Goal: Transaction & Acquisition: Purchase product/service

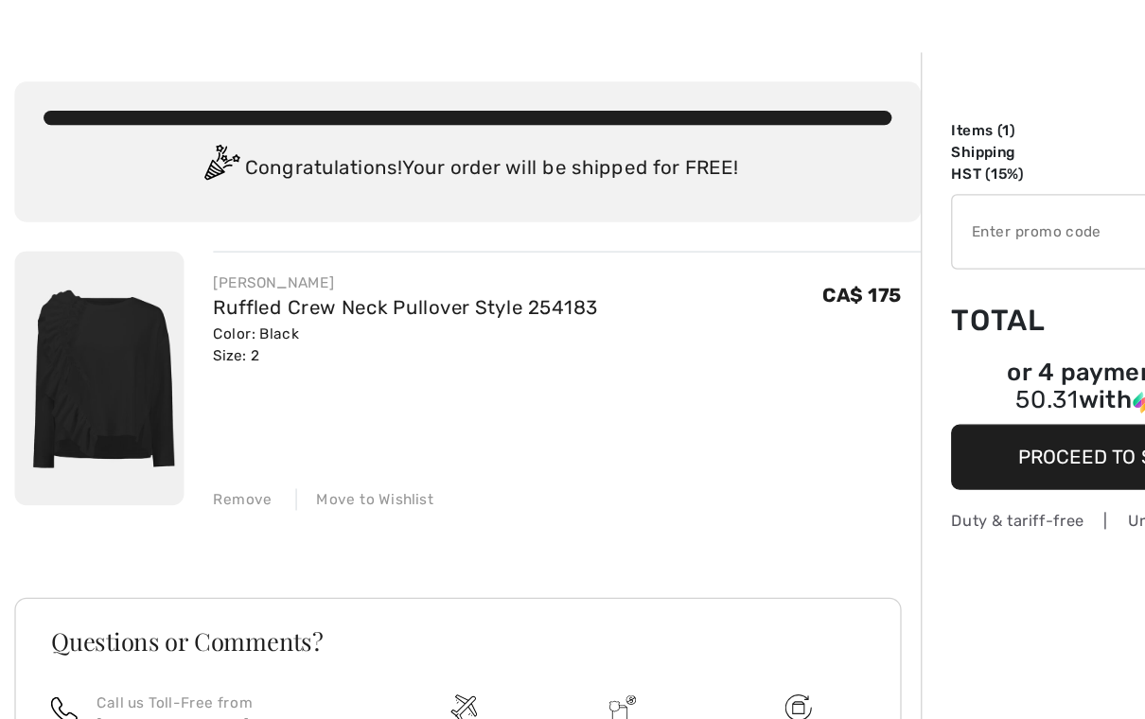
click at [111, 305] on img at bounding box center [77, 347] width 132 height 199
click at [282, 283] on link "Ruffled Crew Neck Pullover Style 254183" at bounding box center [317, 292] width 301 height 18
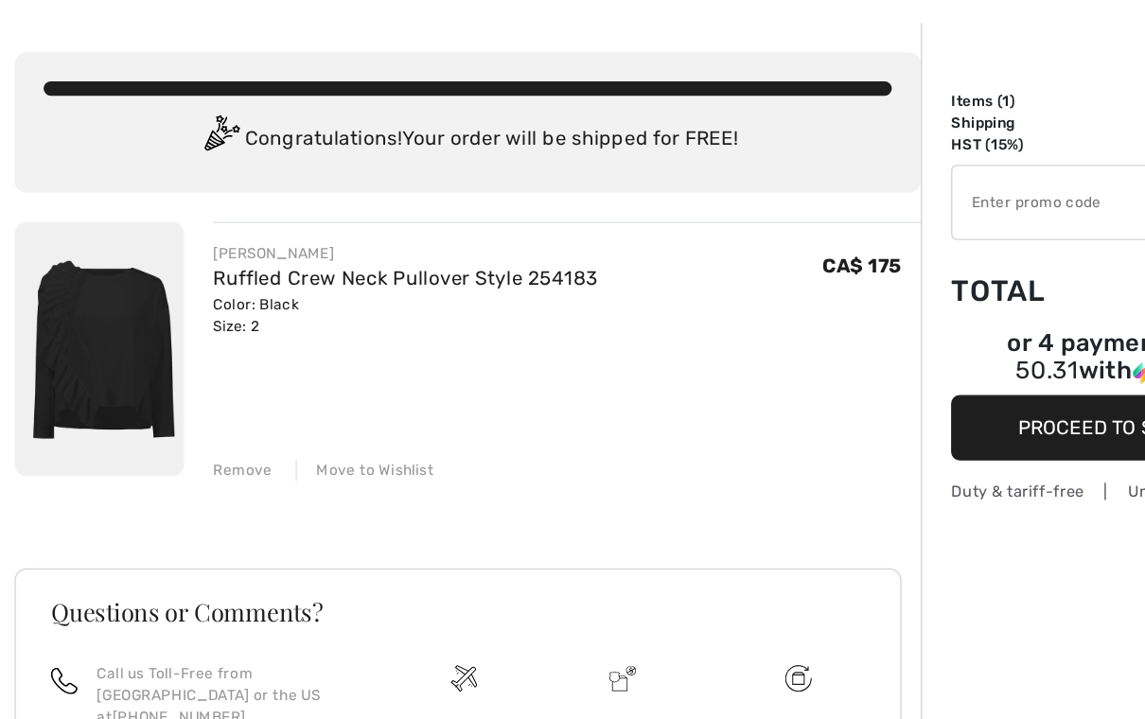
click at [84, 283] on img at bounding box center [77, 347] width 132 height 199
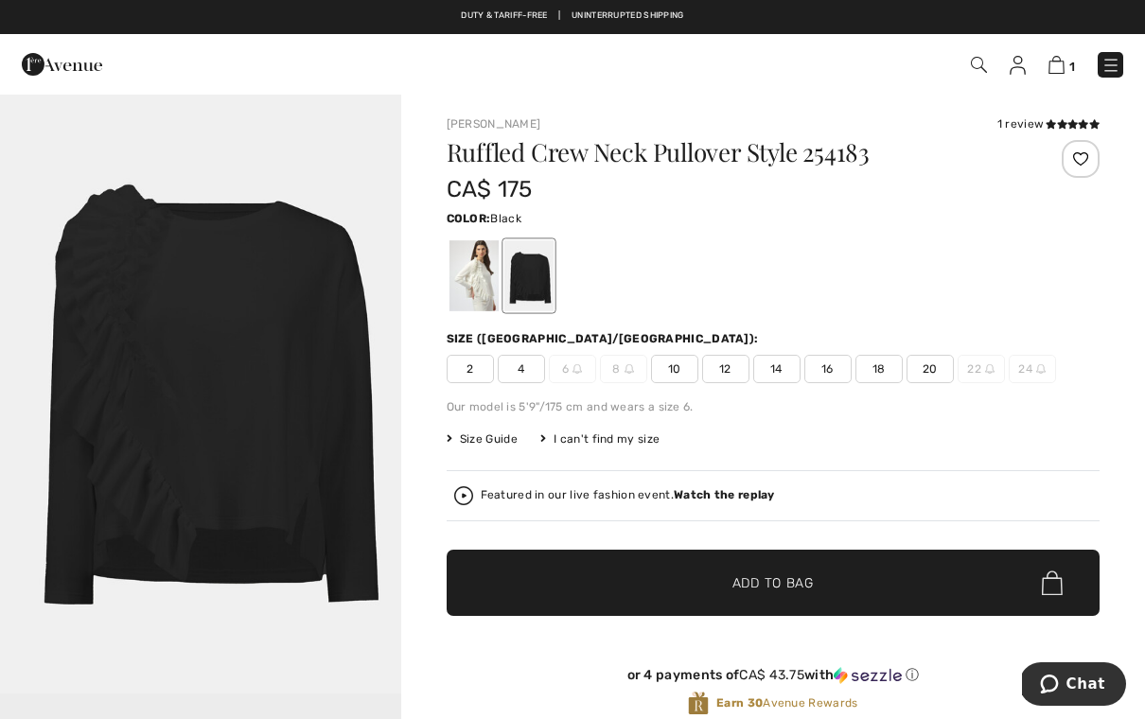
click at [458, 371] on span "2" at bounding box center [470, 369] width 47 height 28
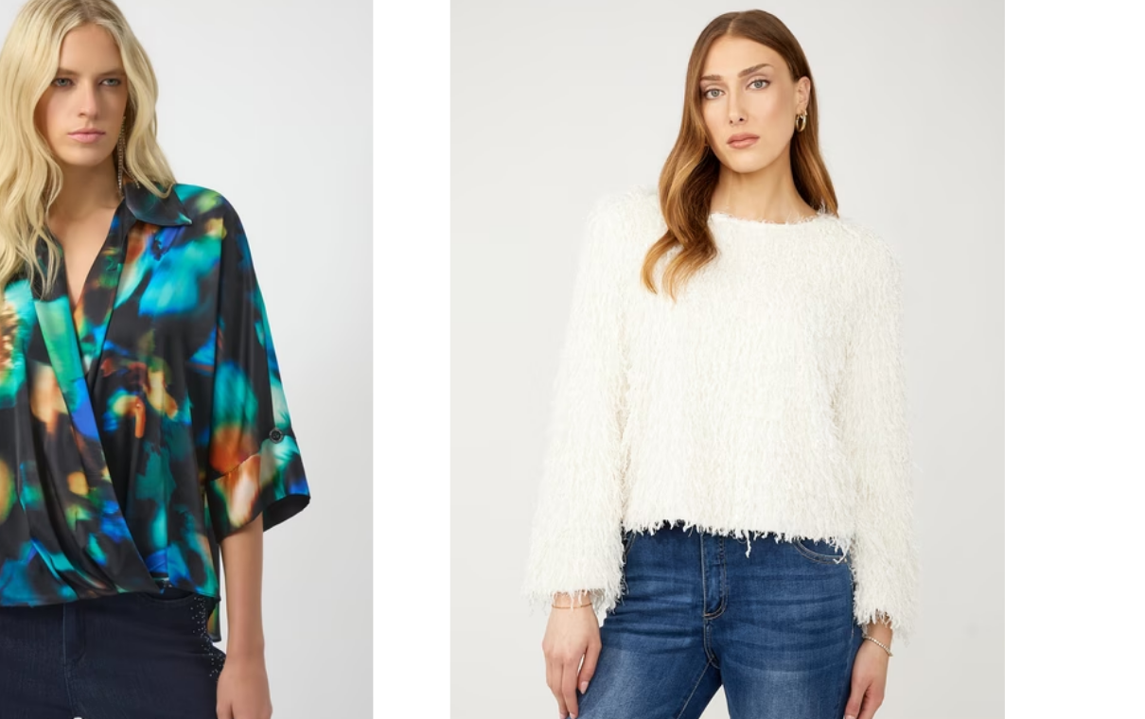
scroll to position [1051, 0]
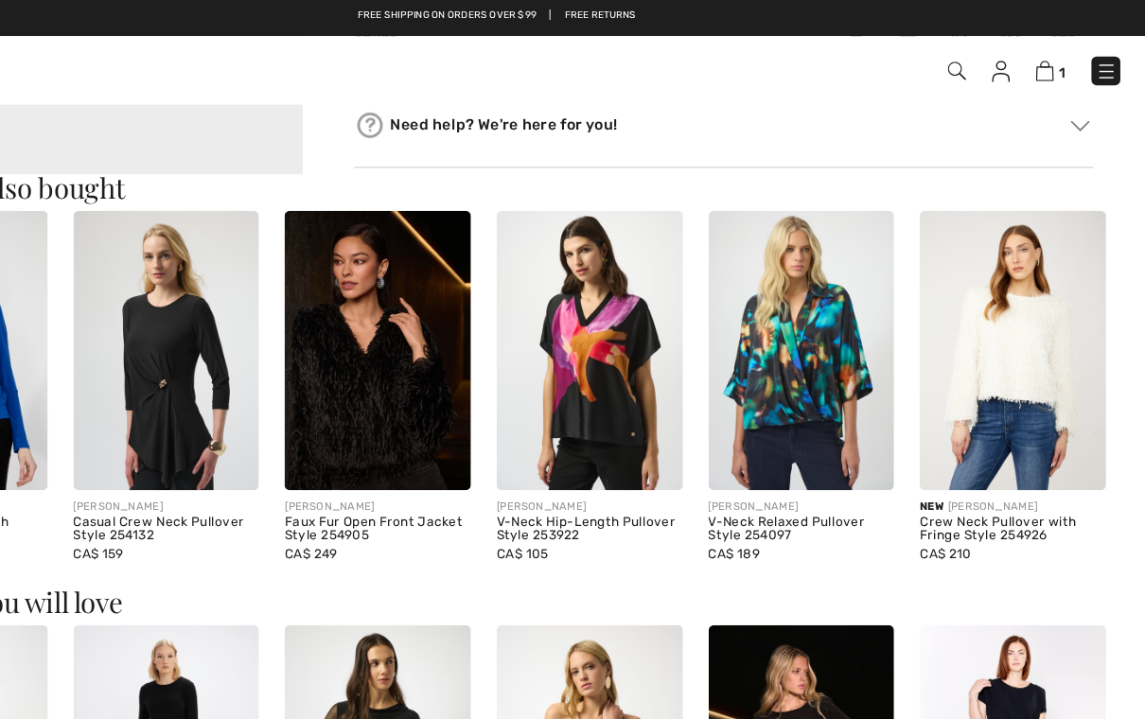
click at [946, 345] on img at bounding box center [1028, 311] width 165 height 246
click at [946, 457] on div "Crew Neck Pullover with Fringe Style 254926" at bounding box center [1028, 470] width 165 height 26
click at [946, 274] on img at bounding box center [1028, 311] width 165 height 246
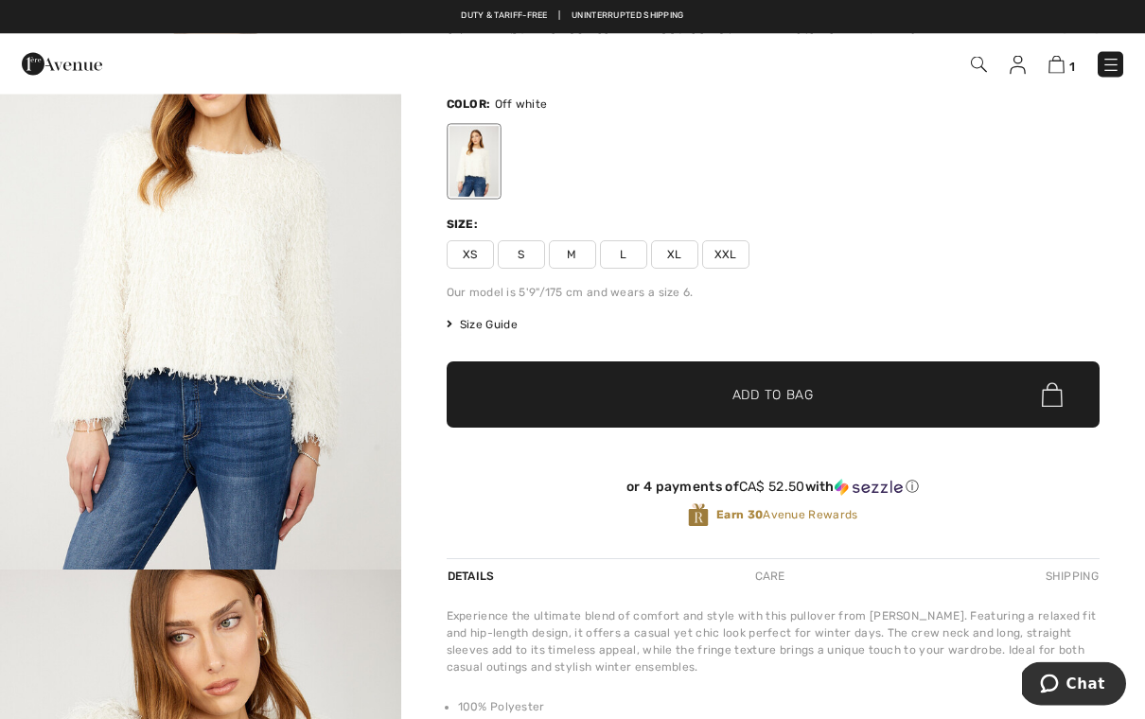
scroll to position [124, 0]
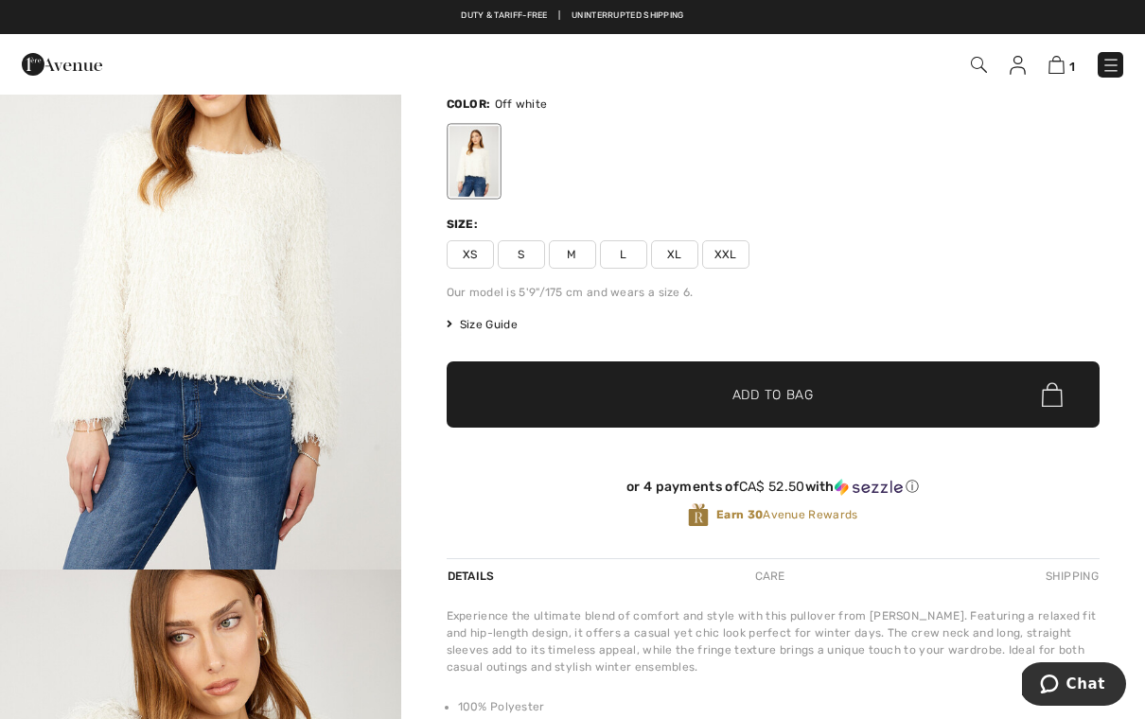
click at [462, 254] on span "XS" at bounding box center [470, 254] width 47 height 28
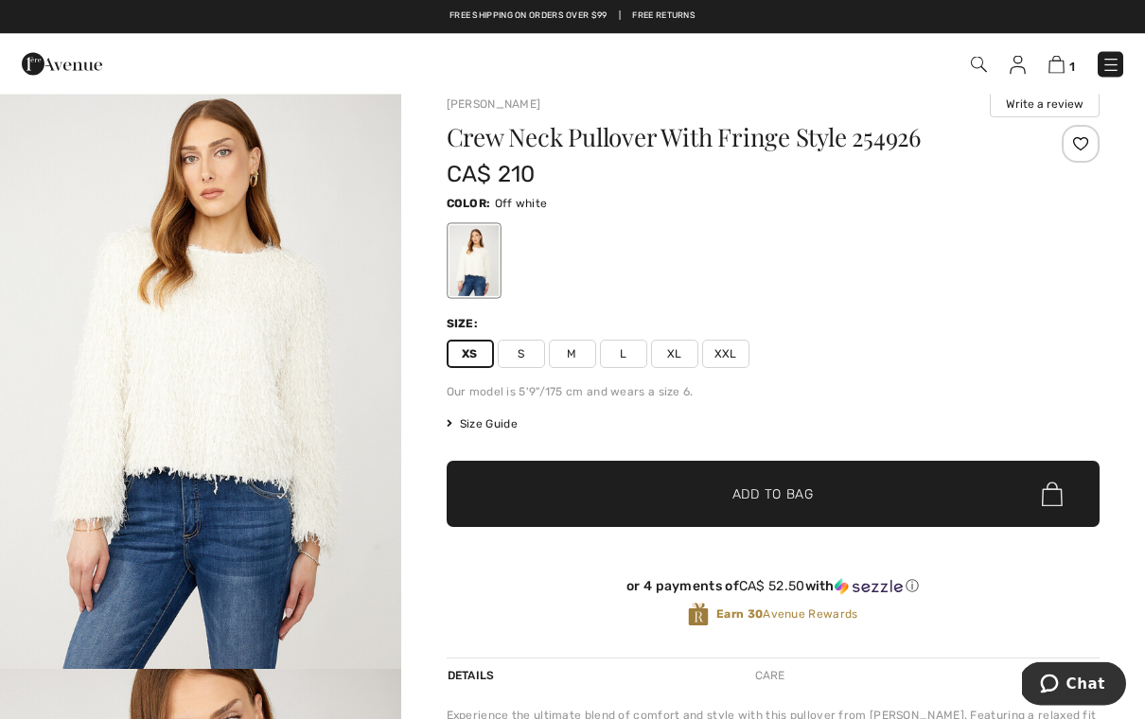
scroll to position [22, 0]
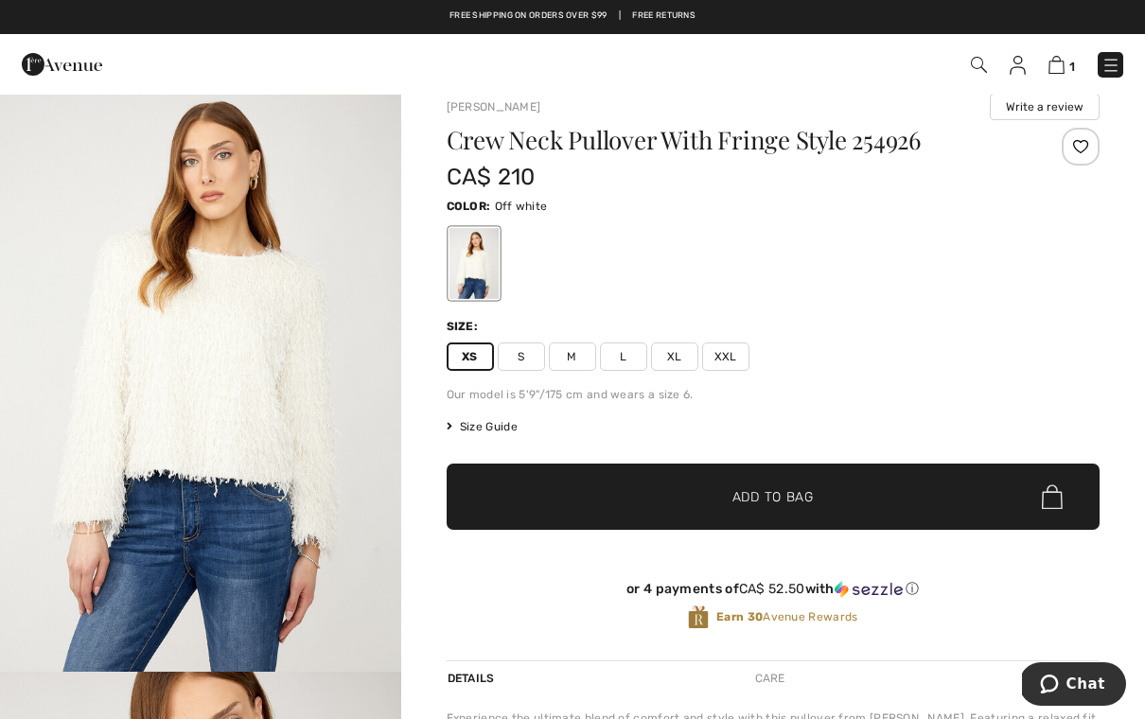
click at [260, 356] on img "1 / 4" at bounding box center [200, 371] width 401 height 601
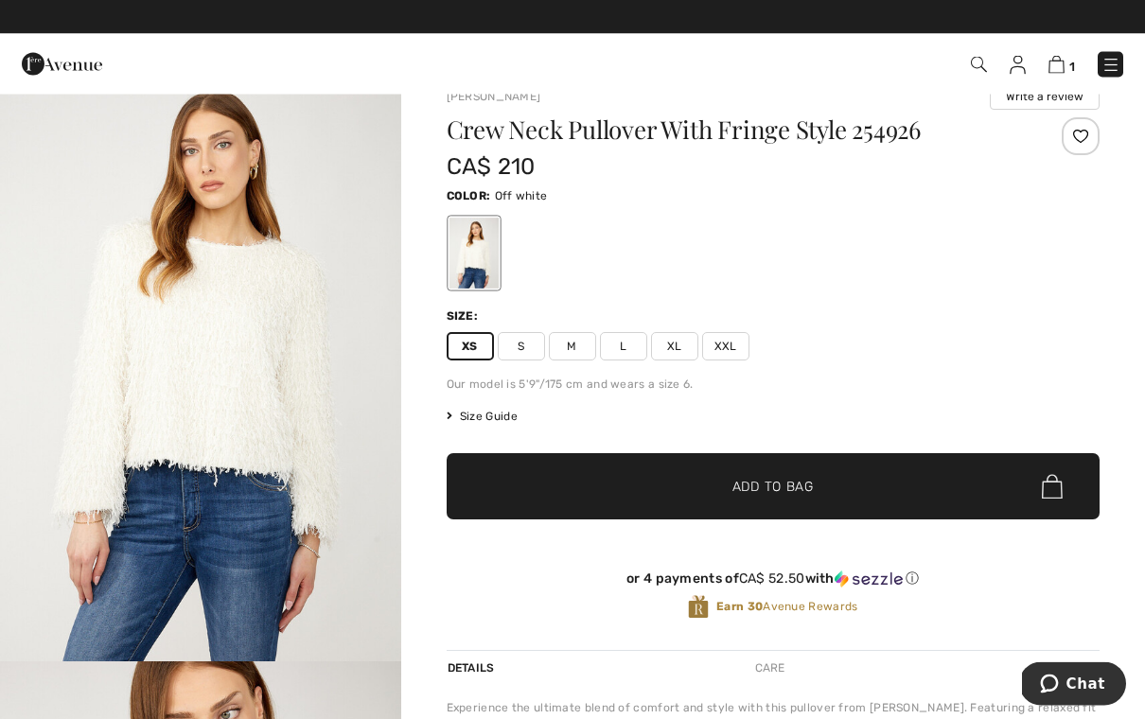
scroll to position [34, 0]
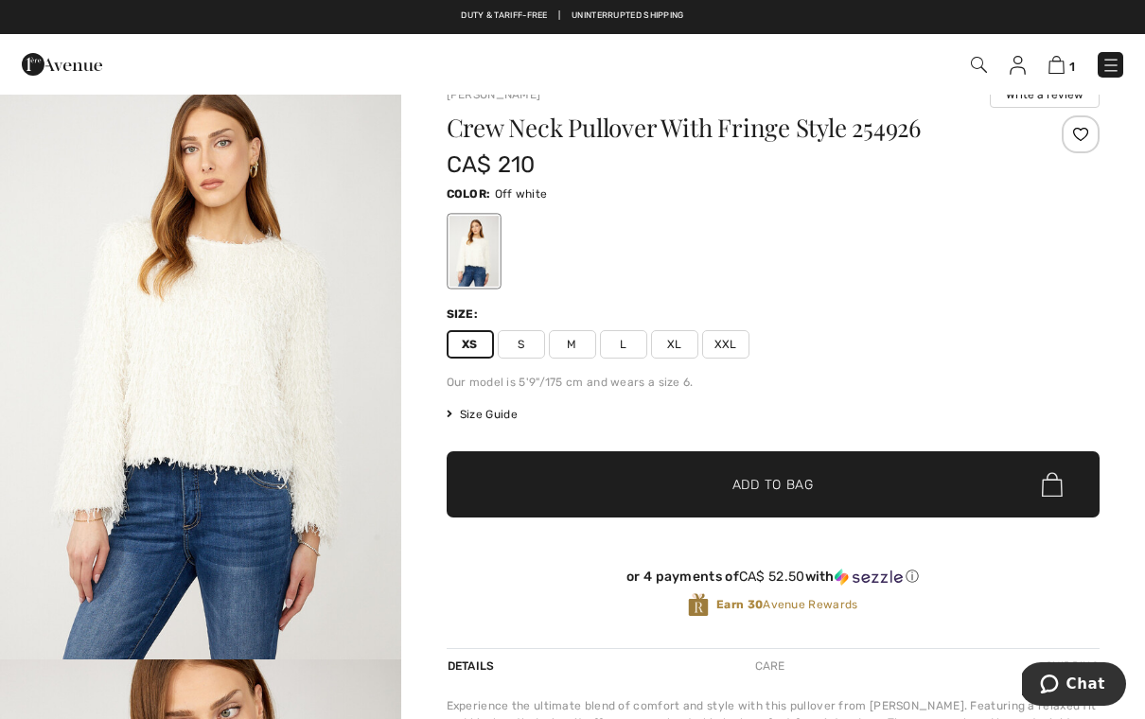
click at [787, 499] on span "✔ Added to Bag Add to Bag" at bounding box center [774, 484] width 654 height 66
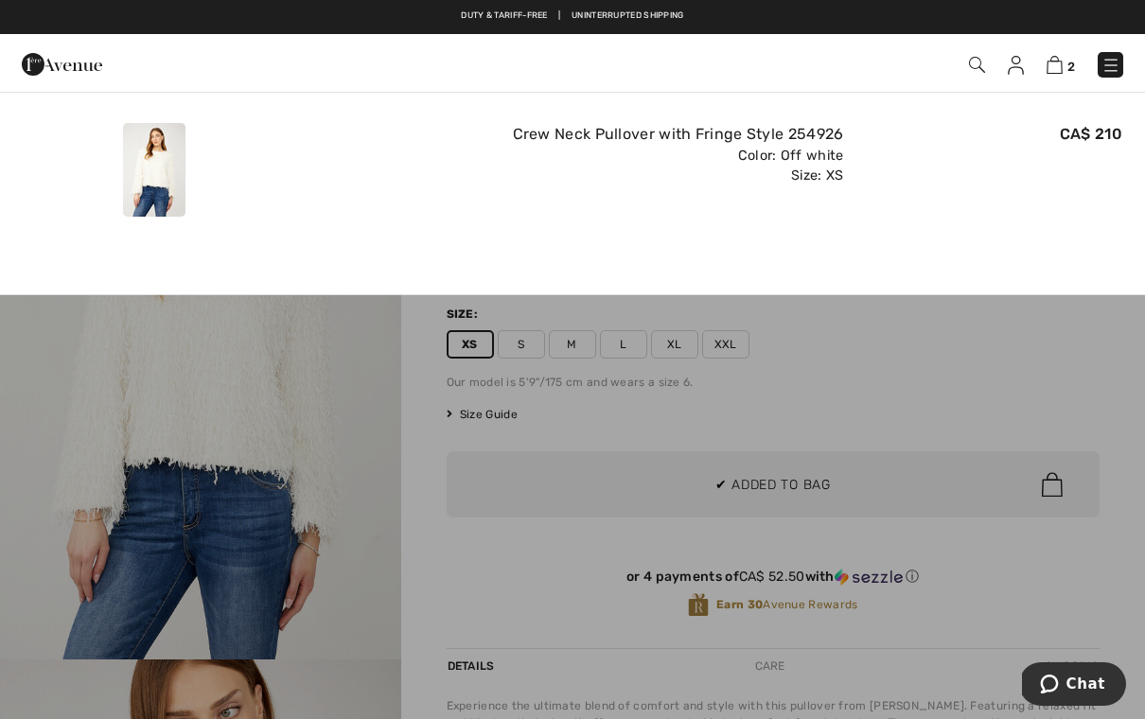
scroll to position [0, 0]
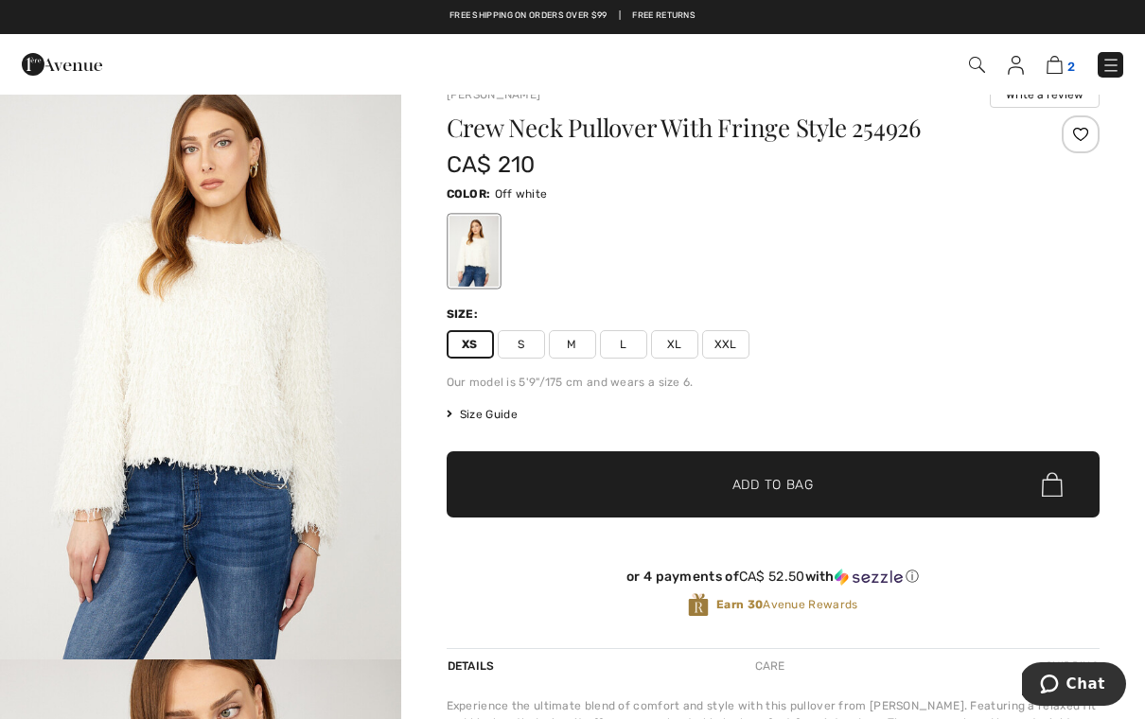
click at [1061, 61] on img at bounding box center [1054, 65] width 16 height 18
